Goal: Task Accomplishment & Management: Complete application form

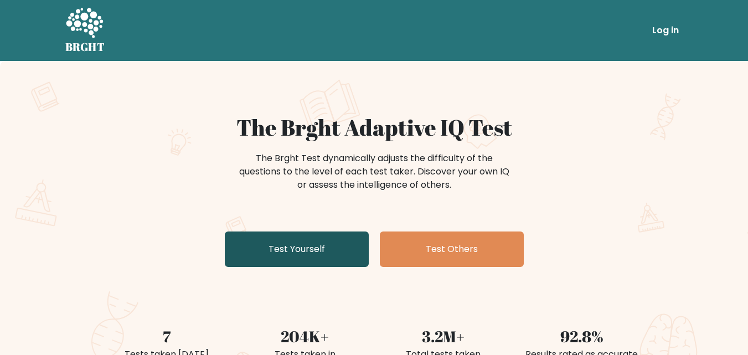
click at [328, 254] on link "Test Yourself" at bounding box center [297, 248] width 144 height 35
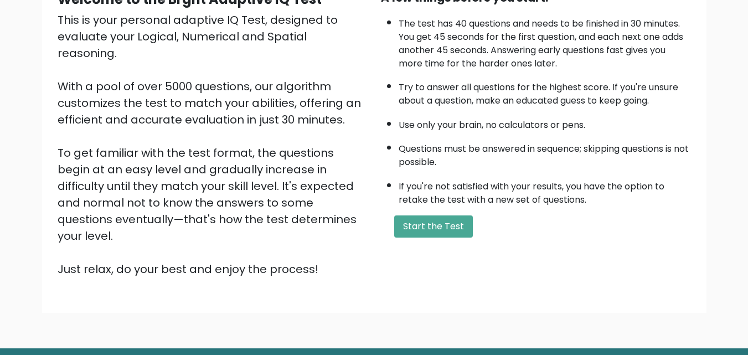
scroll to position [97, 0]
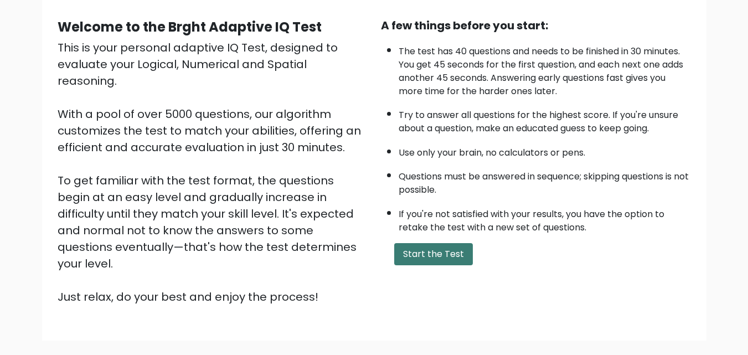
click at [447, 262] on button "Start the Test" at bounding box center [433, 254] width 79 height 22
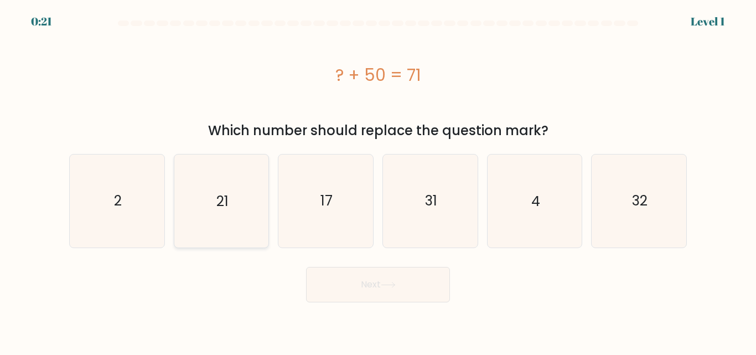
click at [207, 202] on icon "21" at bounding box center [221, 200] width 92 height 92
click at [378, 180] on input "b. 21" at bounding box center [378, 179] width 1 height 3
radio input "true"
click at [409, 299] on button "Next" at bounding box center [378, 284] width 144 height 35
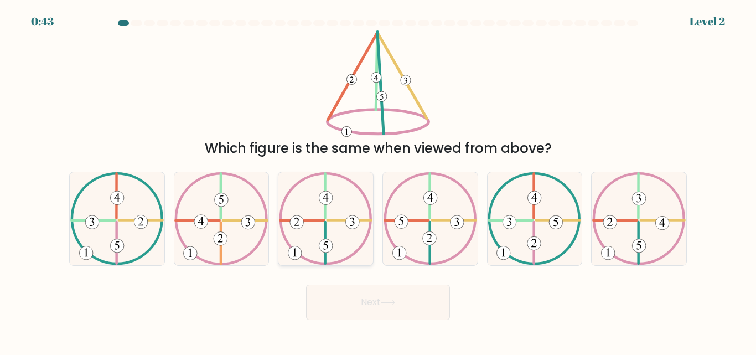
click at [323, 246] on 250 at bounding box center [326, 246] width 14 height 14
click at [378, 180] on input "c." at bounding box center [378, 179] width 1 height 3
radio input "true"
click at [350, 301] on button "Next" at bounding box center [378, 301] width 144 height 35
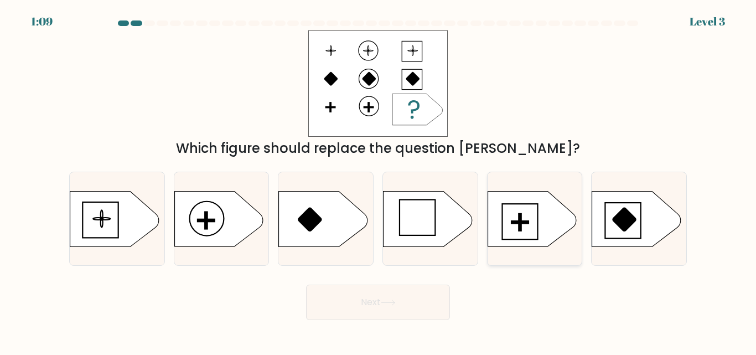
click at [504, 227] on icon at bounding box center [532, 218] width 89 height 55
click at [379, 180] on input "e." at bounding box center [378, 179] width 1 height 3
radio input "true"
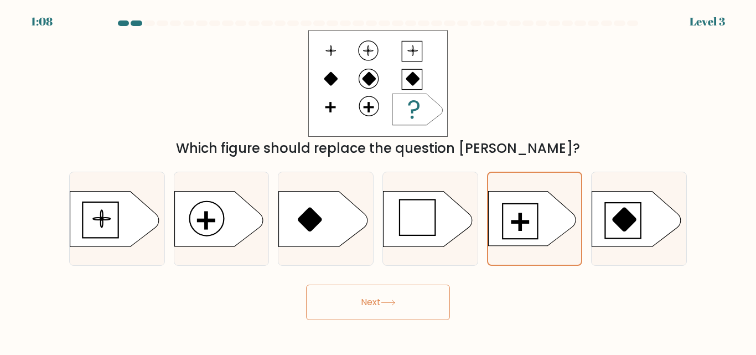
click at [385, 303] on icon at bounding box center [388, 302] width 15 height 6
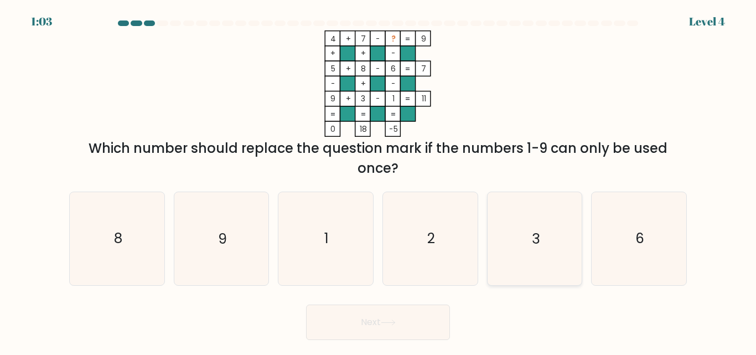
click at [524, 252] on icon "3" at bounding box center [534, 238] width 92 height 92
click at [379, 180] on input "e. 3" at bounding box center [378, 179] width 1 height 3
radio input "true"
click at [390, 322] on icon at bounding box center [387, 322] width 13 height 5
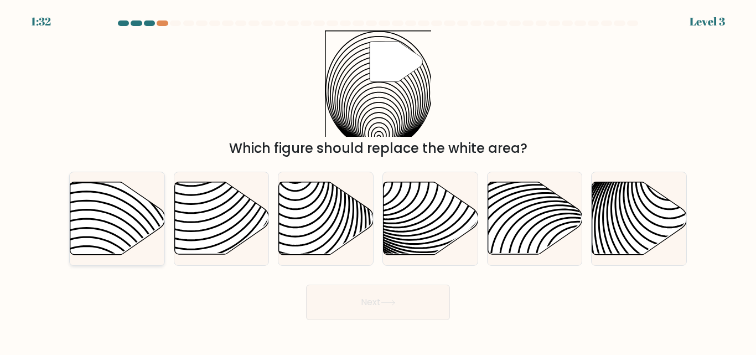
click at [146, 227] on icon at bounding box center [117, 218] width 95 height 72
click at [378, 180] on input "a." at bounding box center [378, 179] width 1 height 3
radio input "true"
click at [378, 292] on button "Next" at bounding box center [378, 301] width 144 height 35
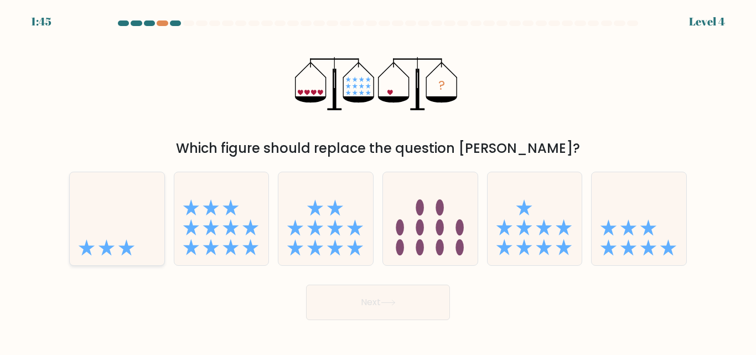
click at [138, 225] on icon at bounding box center [117, 218] width 95 height 78
click at [378, 180] on input "a." at bounding box center [378, 179] width 1 height 3
radio input "true"
click at [419, 300] on button "Next" at bounding box center [378, 301] width 144 height 35
click at [377, 299] on button "Next" at bounding box center [378, 301] width 144 height 35
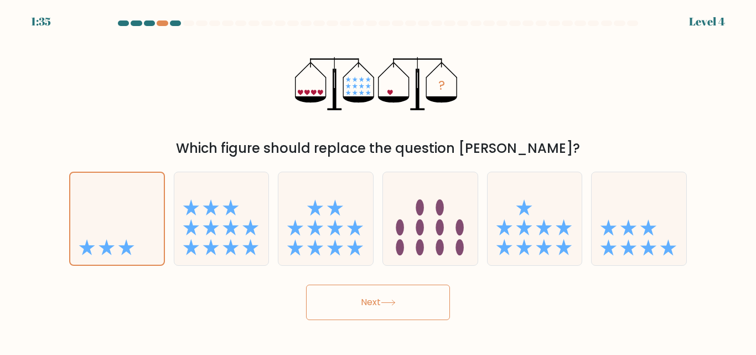
click at [387, 307] on button "Next" at bounding box center [378, 301] width 144 height 35
click at [372, 304] on button "Next" at bounding box center [378, 301] width 144 height 35
click at [86, 200] on icon at bounding box center [117, 218] width 94 height 77
click at [378, 180] on input "a." at bounding box center [378, 179] width 1 height 3
click at [351, 306] on button "Next" at bounding box center [378, 301] width 144 height 35
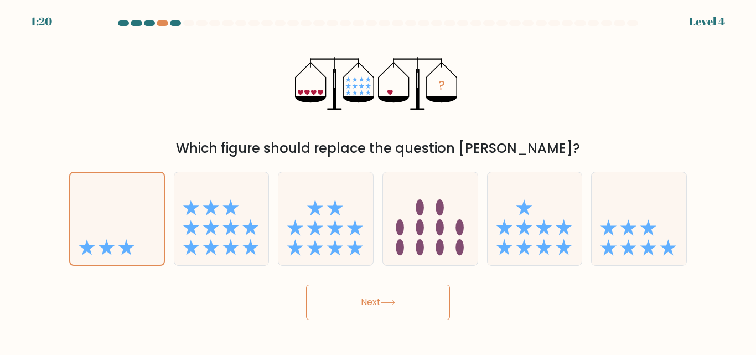
click at [351, 306] on button "Next" at bounding box center [378, 301] width 144 height 35
click at [345, 313] on button "Next" at bounding box center [378, 301] width 144 height 35
click at [345, 309] on button "Next" at bounding box center [378, 301] width 144 height 35
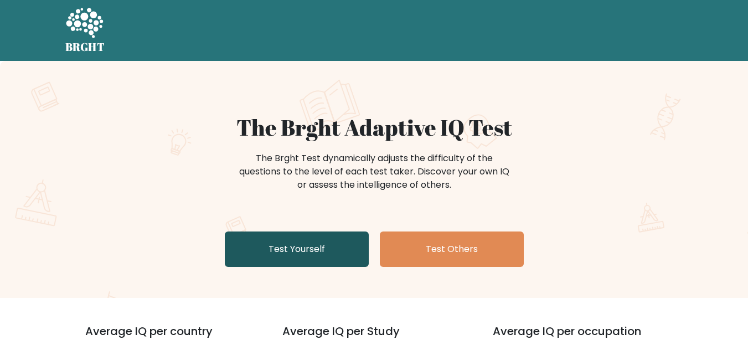
click at [309, 248] on link "Test Yourself" at bounding box center [297, 248] width 144 height 35
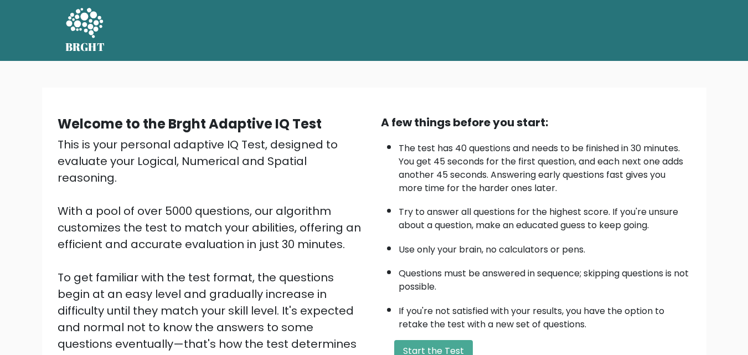
scroll to position [55, 0]
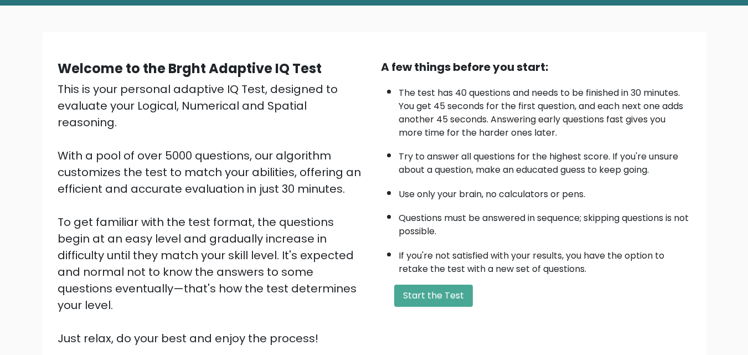
click at [445, 310] on div "A few things before you start: The test has 40 questions and needs to be finish…" at bounding box center [535, 203] width 323 height 288
click at [412, 296] on button "Start the Test" at bounding box center [433, 295] width 79 height 22
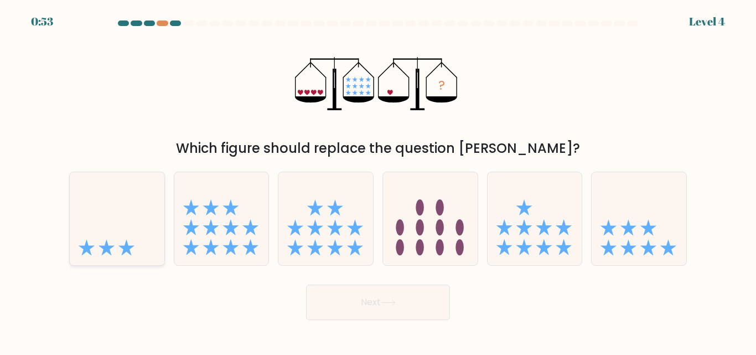
click at [118, 198] on icon at bounding box center [117, 218] width 95 height 78
click at [378, 180] on input "a." at bounding box center [378, 179] width 1 height 3
radio input "true"
click at [347, 303] on button "Next" at bounding box center [378, 301] width 144 height 35
click at [395, 301] on icon at bounding box center [387, 302] width 13 height 5
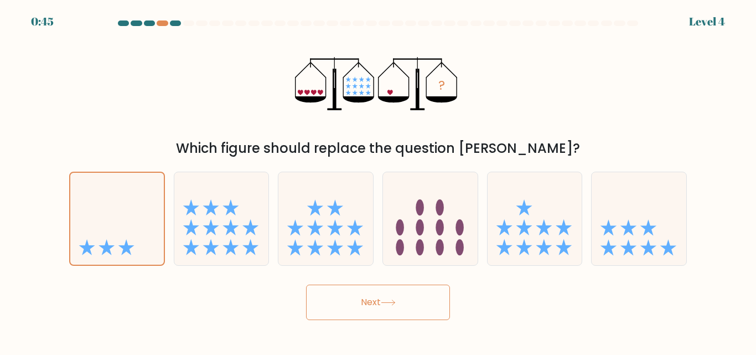
click at [396, 301] on icon at bounding box center [388, 302] width 15 height 6
click at [391, 204] on icon at bounding box center [430, 218] width 95 height 78
click at [379, 180] on input "d." at bounding box center [378, 179] width 1 height 3
radio input "true"
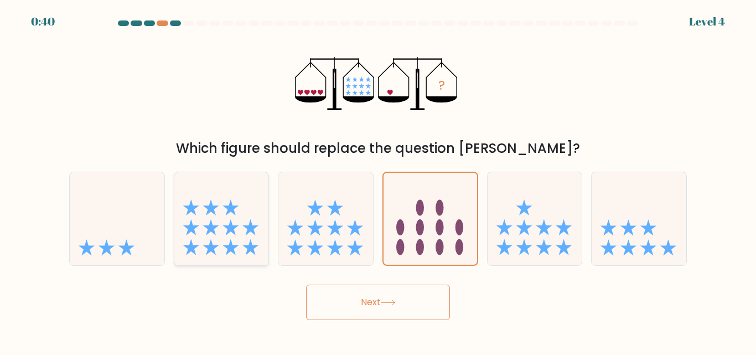
click at [252, 236] on icon at bounding box center [221, 218] width 95 height 78
click at [378, 180] on input "b." at bounding box center [378, 179] width 1 height 3
radio input "true"
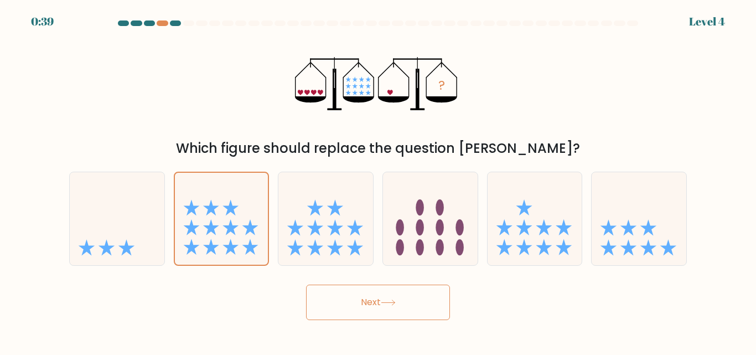
click at [369, 308] on button "Next" at bounding box center [378, 301] width 144 height 35
click at [129, 255] on icon at bounding box center [117, 218] width 95 height 78
click at [378, 180] on input "a." at bounding box center [378, 179] width 1 height 3
radio input "true"
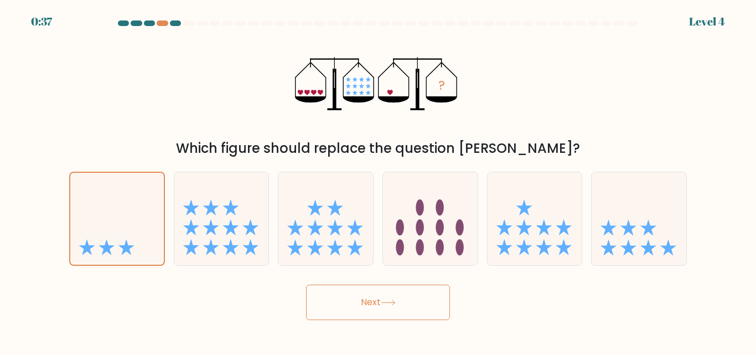
click at [372, 313] on button "Next" at bounding box center [378, 301] width 144 height 35
click at [372, 312] on button "Next" at bounding box center [378, 301] width 144 height 35
click at [382, 304] on button "Next" at bounding box center [378, 301] width 144 height 35
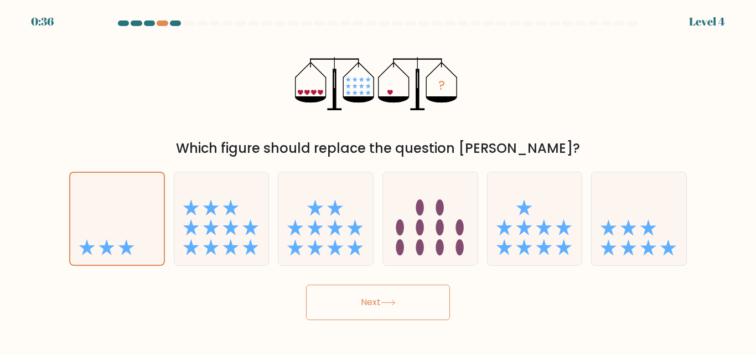
click at [382, 304] on button "Next" at bounding box center [378, 301] width 144 height 35
click at [383, 303] on body "0:35 Level 4" at bounding box center [378, 177] width 756 height 355
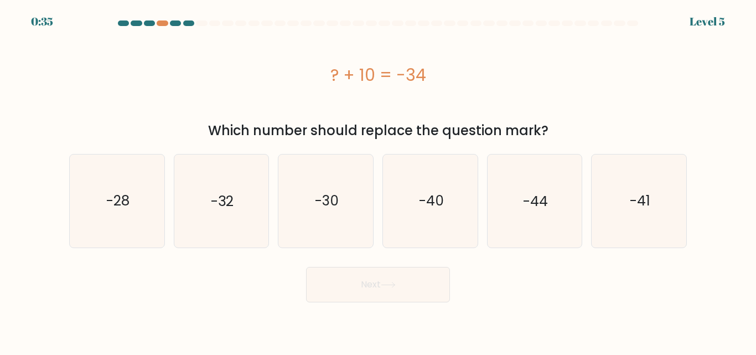
click at [383, 303] on body "0:35 Level 5 a." at bounding box center [378, 177] width 756 height 355
drag, startPoint x: 134, startPoint y: 196, endPoint x: 216, endPoint y: 201, distance: 82.1
click at [143, 198] on icon "-28" at bounding box center [117, 200] width 92 height 92
click at [378, 180] on input "a. -28" at bounding box center [378, 179] width 1 height 3
radio input "true"
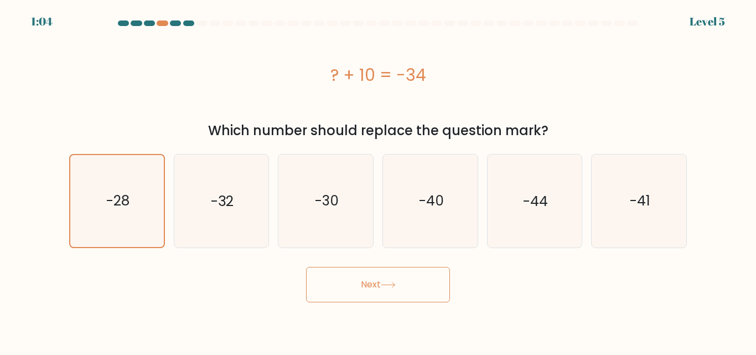
click at [428, 298] on button "Next" at bounding box center [378, 284] width 144 height 35
click at [426, 286] on button "Next" at bounding box center [378, 284] width 144 height 35
click at [365, 287] on button "Next" at bounding box center [378, 284] width 144 height 35
click at [423, 277] on button "Next" at bounding box center [378, 284] width 144 height 35
click at [652, 198] on icon "-41" at bounding box center [639, 200] width 92 height 92
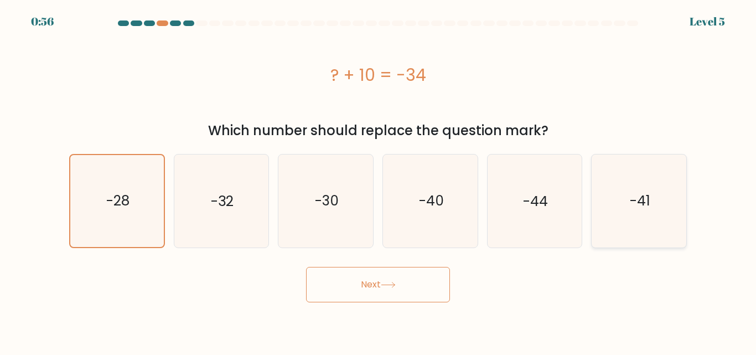
click at [379, 180] on input "f. -41" at bounding box center [378, 179] width 1 height 3
radio input "true"
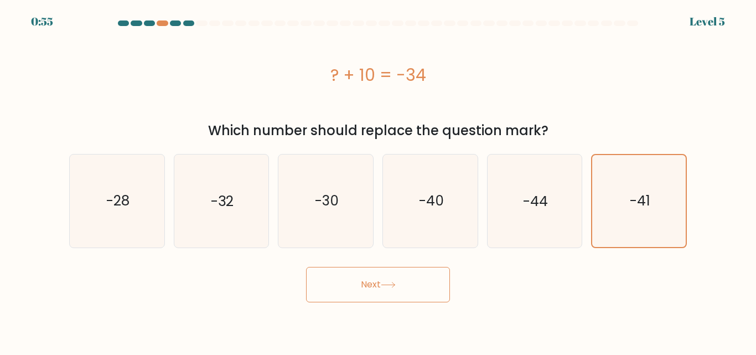
click at [435, 275] on button "Next" at bounding box center [378, 284] width 144 height 35
click at [546, 162] on icon "-44" at bounding box center [534, 200] width 92 height 92
click at [379, 178] on input "e. -44" at bounding box center [378, 179] width 1 height 3
radio input "true"
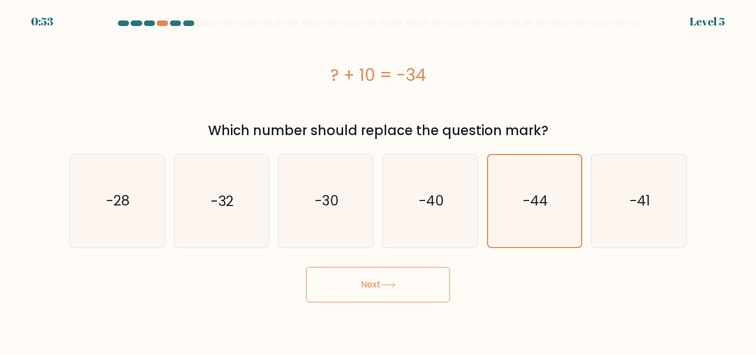
drag, startPoint x: 417, startPoint y: 263, endPoint x: 410, endPoint y: 272, distance: 11.0
click at [412, 271] on div "Next" at bounding box center [378, 281] width 631 height 41
click at [410, 272] on button "Next" at bounding box center [378, 284] width 144 height 35
click at [402, 288] on button "Next" at bounding box center [378, 284] width 144 height 35
click at [406, 225] on icon "-40" at bounding box center [430, 200] width 92 height 92
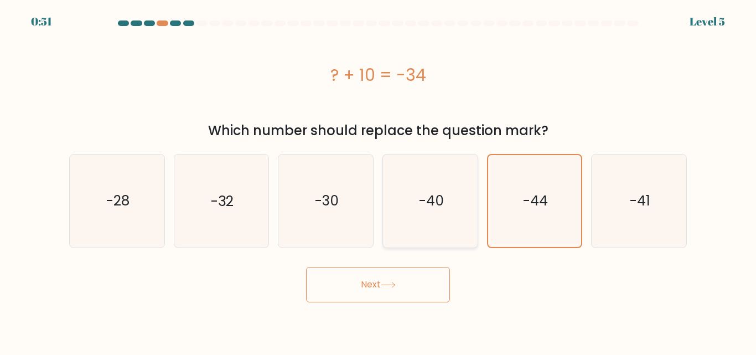
click at [379, 180] on input "d. -40" at bounding box center [378, 179] width 1 height 3
radio input "true"
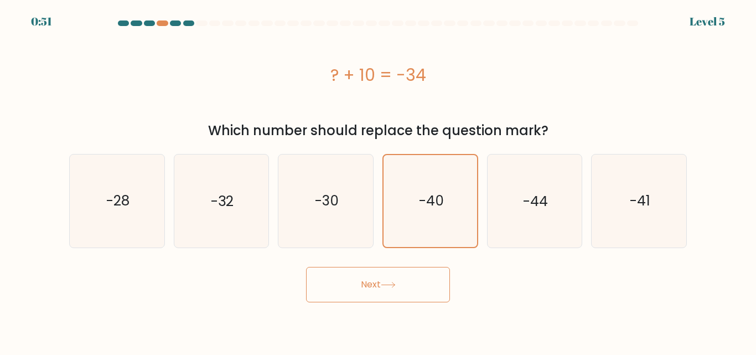
click at [396, 297] on button "Next" at bounding box center [378, 284] width 144 height 35
click at [346, 213] on icon "-30" at bounding box center [325, 200] width 92 height 92
click at [378, 180] on input "c. -30" at bounding box center [378, 179] width 1 height 3
radio input "true"
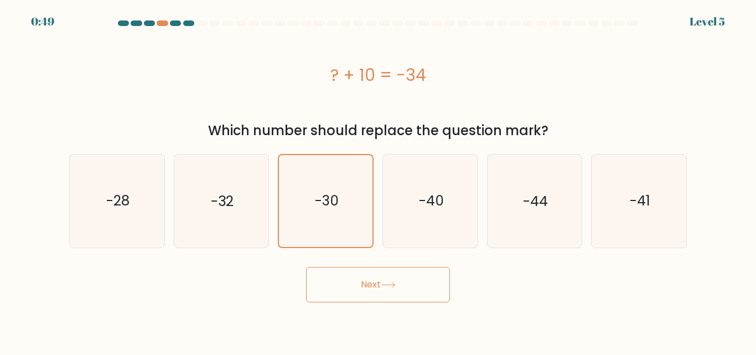
click at [369, 283] on button "Next" at bounding box center [378, 284] width 144 height 35
click at [367, 282] on button "Next" at bounding box center [378, 284] width 144 height 35
drag, startPoint x: 240, startPoint y: 198, endPoint x: 367, endPoint y: 278, distance: 150.5
click at [240, 198] on icon "-32" at bounding box center [221, 200] width 92 height 92
click at [378, 180] on input "b. -32" at bounding box center [378, 179] width 1 height 3
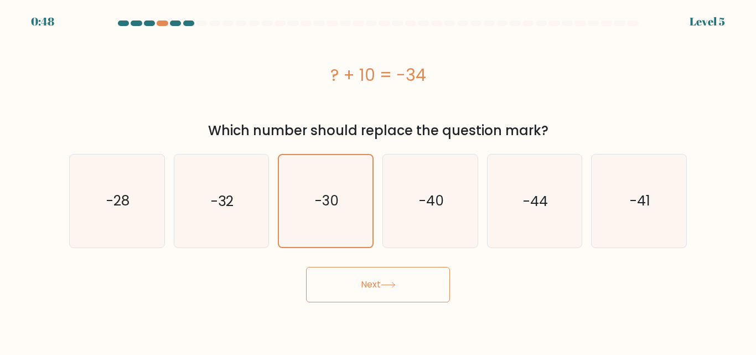
radio input "true"
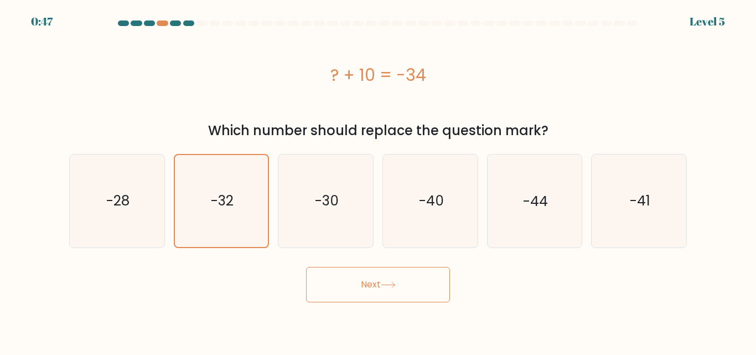
drag, startPoint x: 401, startPoint y: 308, endPoint x: 398, endPoint y: 289, distance: 19.6
click at [400, 307] on body "0:47 Level 5 a." at bounding box center [378, 177] width 756 height 355
click at [398, 289] on button "Next" at bounding box center [378, 284] width 144 height 35
click at [394, 286] on icon at bounding box center [388, 285] width 15 height 6
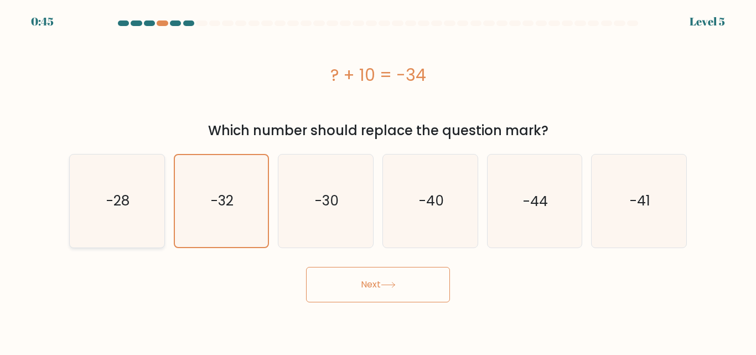
click at [107, 210] on text "-28" at bounding box center [117, 200] width 23 height 19
click at [378, 180] on input "a. -28" at bounding box center [378, 179] width 1 height 3
radio input "true"
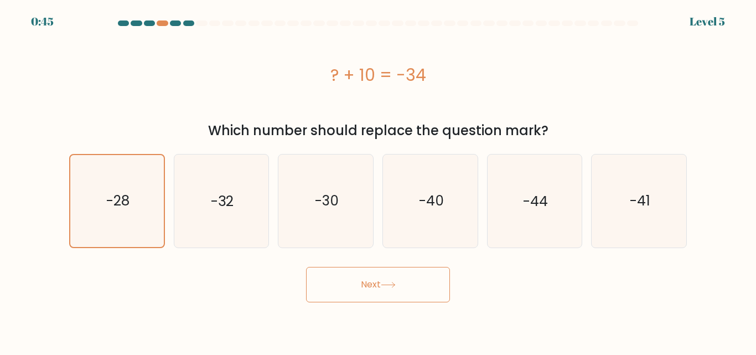
click at [396, 288] on button "Next" at bounding box center [378, 284] width 144 height 35
click at [425, 227] on icon "-40" at bounding box center [430, 200] width 92 height 92
click at [379, 180] on input "d. -40" at bounding box center [378, 179] width 1 height 3
radio input "true"
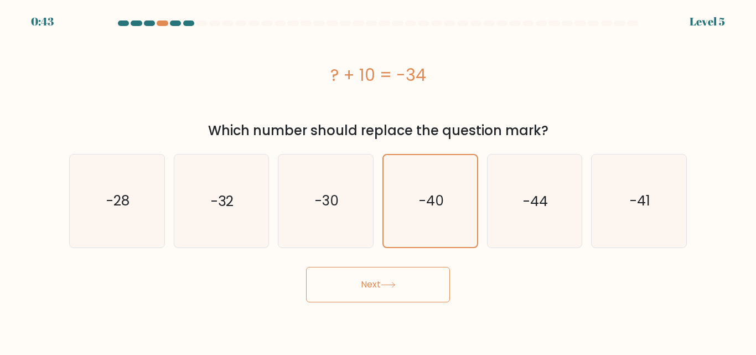
drag, startPoint x: 436, startPoint y: 280, endPoint x: 460, endPoint y: 262, distance: 30.4
click at [436, 280] on button "Next" at bounding box center [378, 284] width 144 height 35
drag, startPoint x: 562, startPoint y: 210, endPoint x: 526, endPoint y: 237, distance: 44.3
click at [563, 219] on icon "-44" at bounding box center [534, 200] width 92 height 92
click at [379, 180] on input "e. -44" at bounding box center [378, 179] width 1 height 3
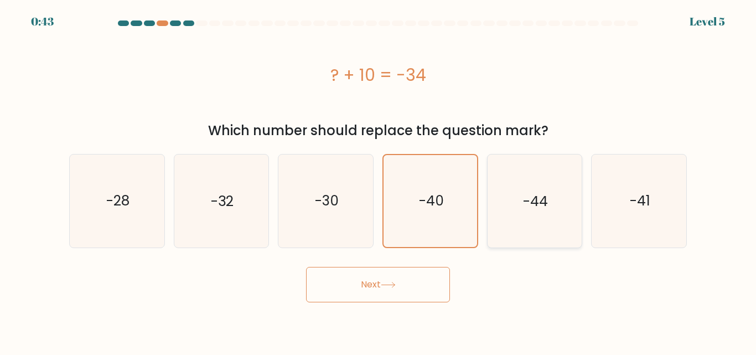
radio input "true"
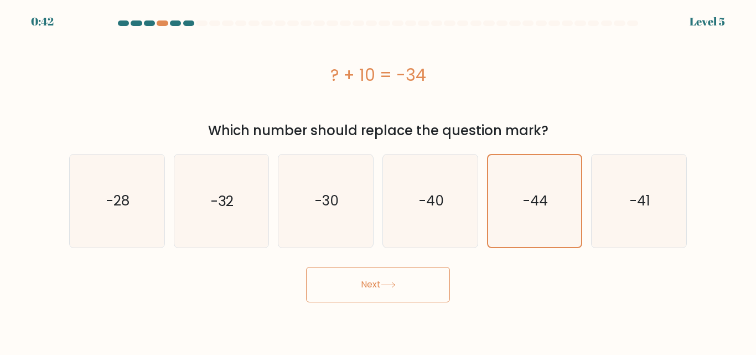
click at [455, 270] on div "Next" at bounding box center [378, 281] width 631 height 41
click at [412, 270] on button "Next" at bounding box center [378, 284] width 144 height 35
click at [640, 193] on text "-41" at bounding box center [640, 200] width 20 height 19
click at [379, 180] on input "f. -41" at bounding box center [378, 179] width 1 height 3
radio input "true"
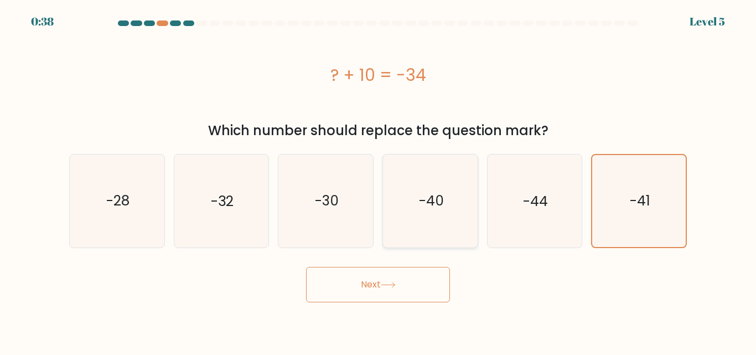
click at [306, 267] on button "Next" at bounding box center [378, 284] width 144 height 35
click at [376, 285] on button "Next" at bounding box center [378, 284] width 144 height 35
click at [306, 267] on button "Next" at bounding box center [378, 284] width 144 height 35
